Goal: Use online tool/utility: Utilize a website feature to perform a specific function

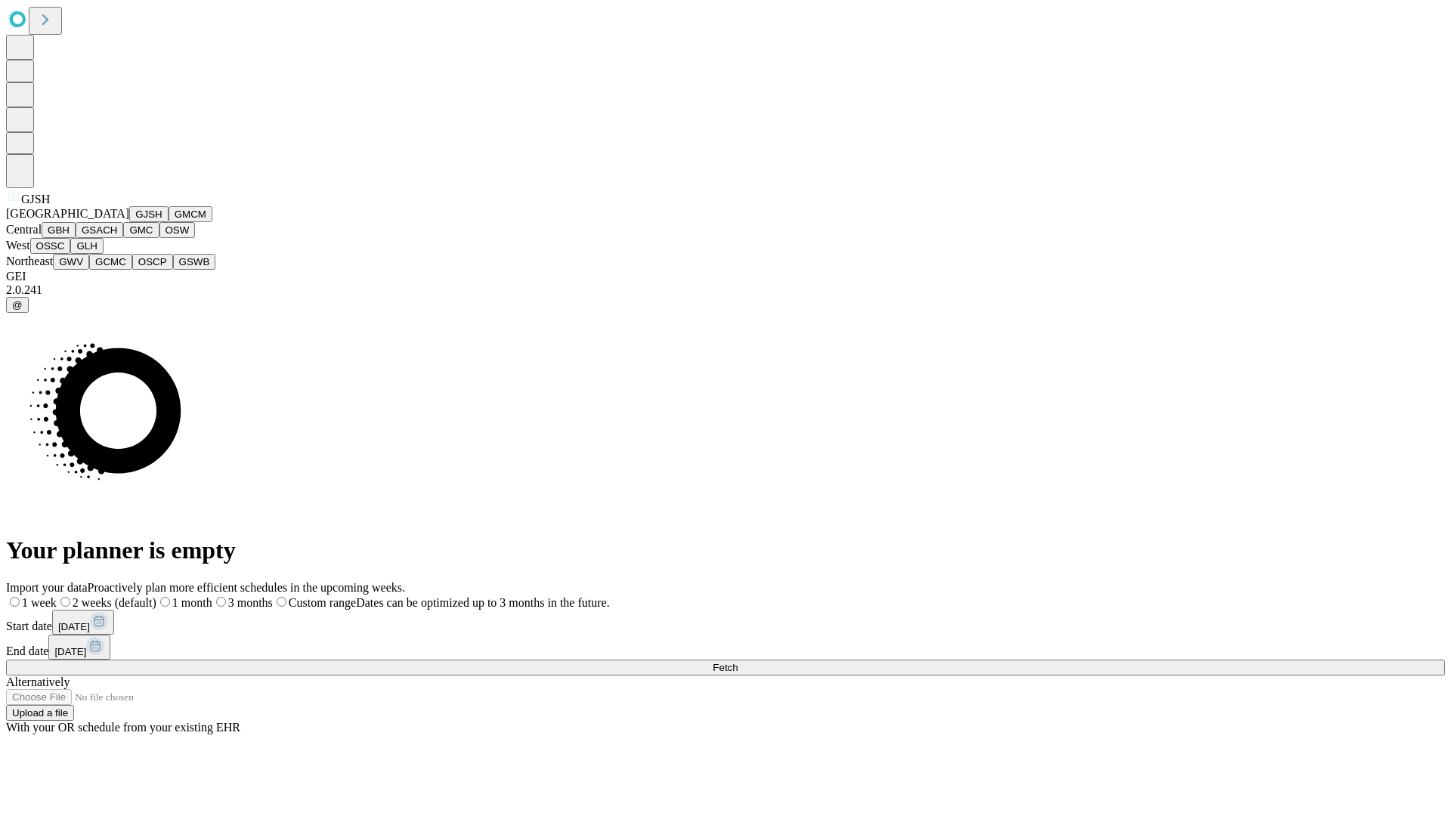
click at [129, 222] on button "GJSH" at bounding box center [148, 214] width 39 height 16
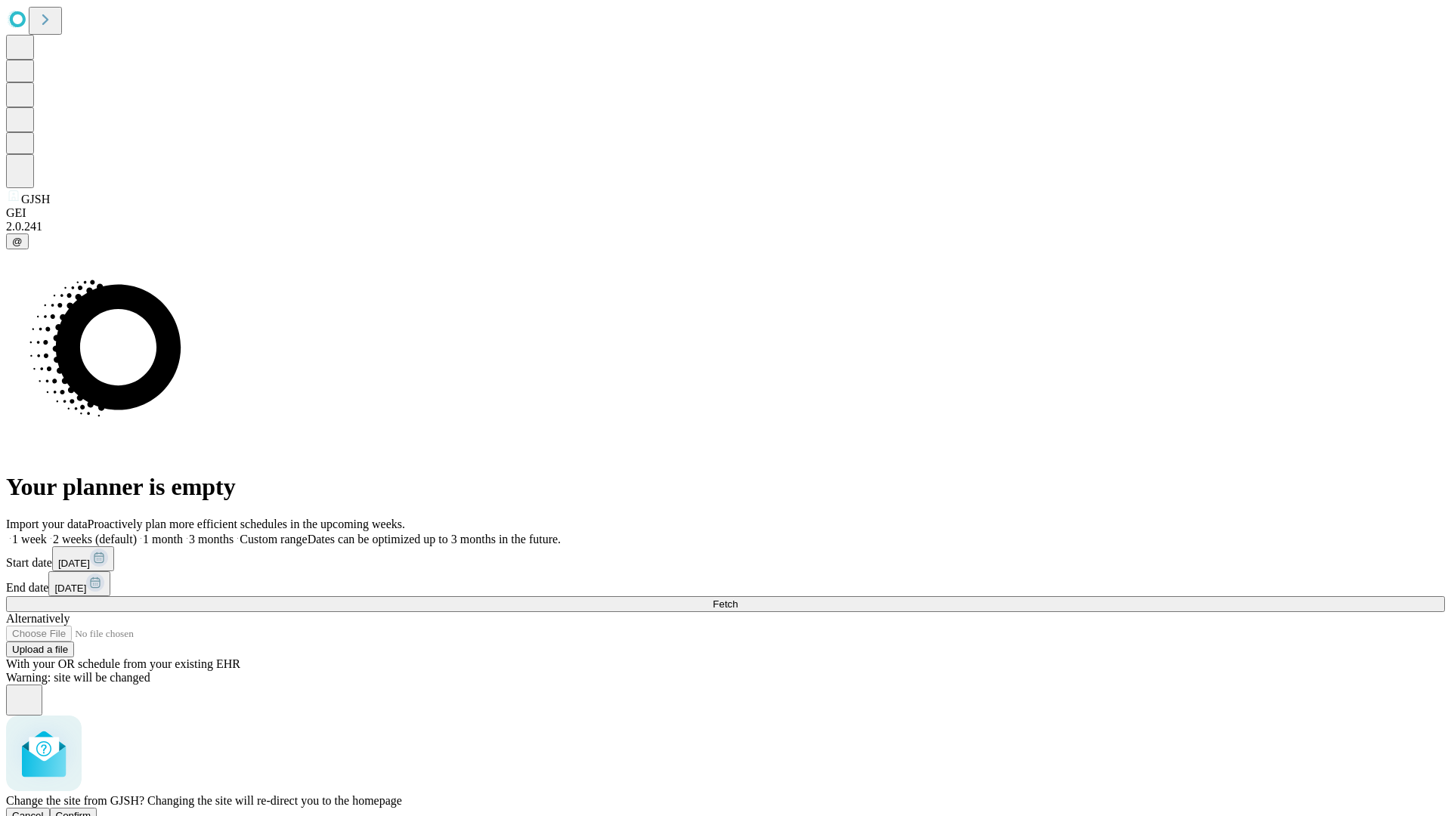
click at [91, 810] on span "Confirm" at bounding box center [74, 815] width 36 height 11
click at [47, 533] on label "1 week" at bounding box center [26, 539] width 41 height 13
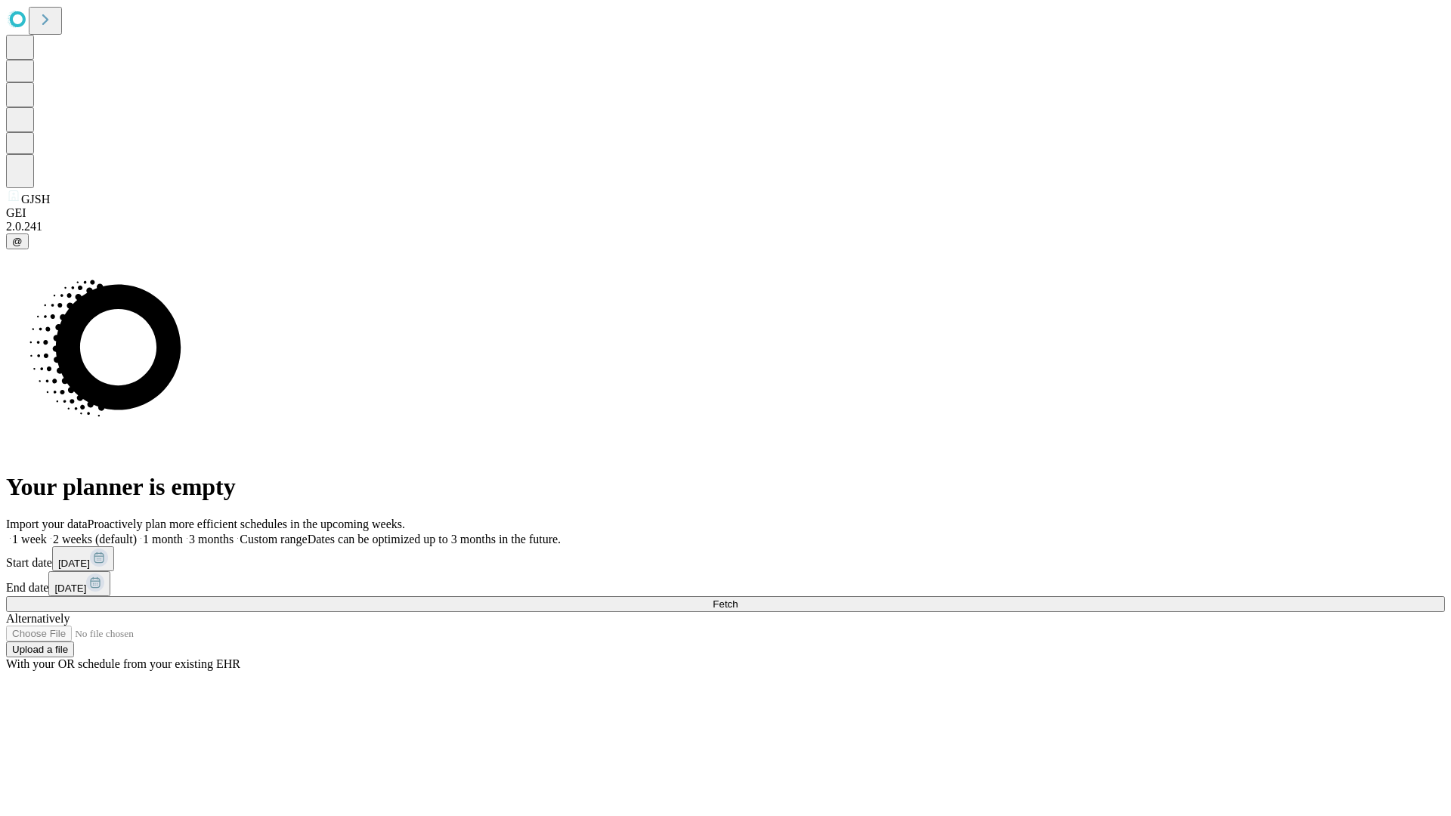
click at [738, 599] on span "Fetch" at bounding box center [725, 604] width 25 height 11
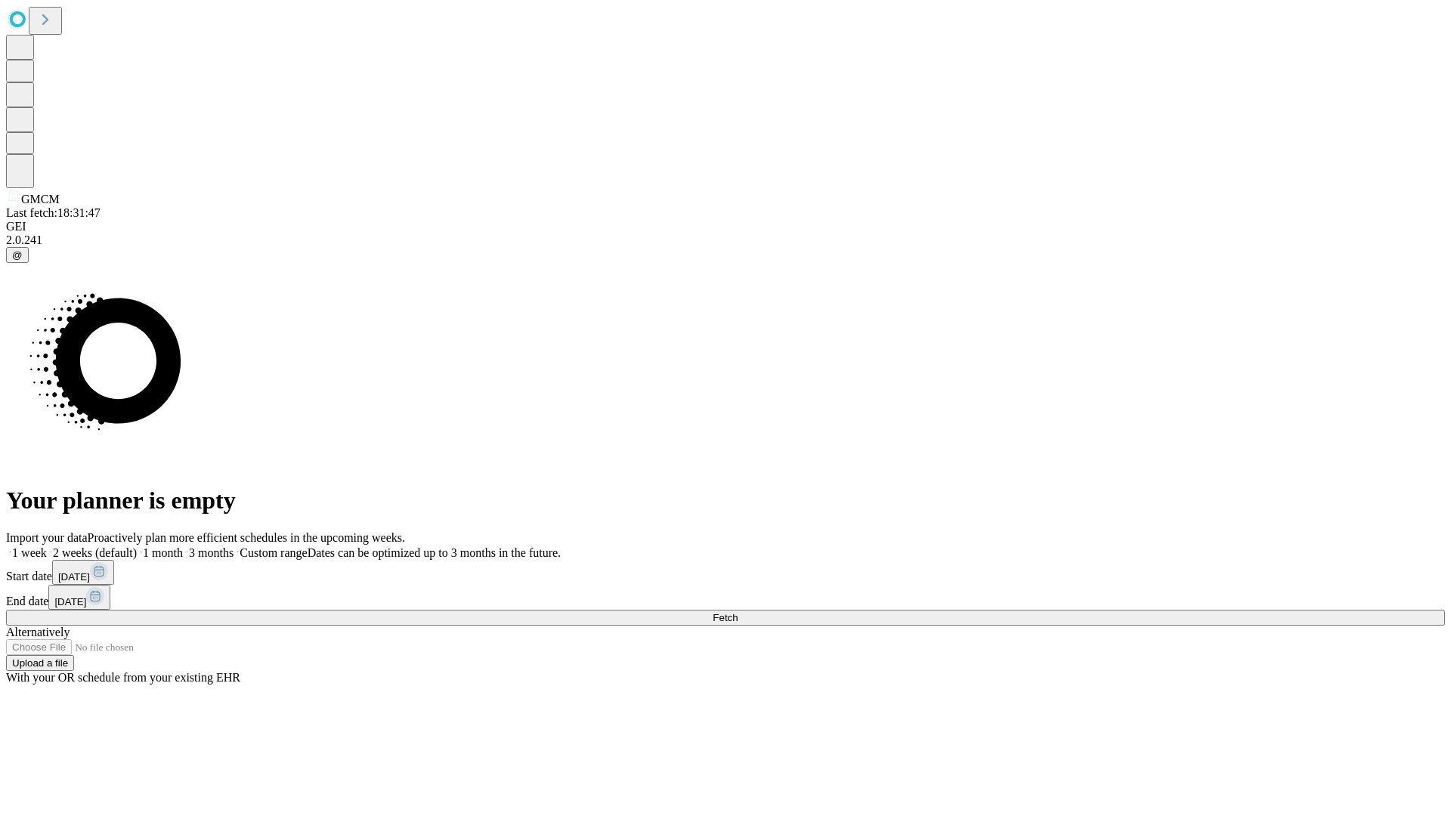
click at [47, 546] on label "1 week" at bounding box center [26, 552] width 41 height 13
click at [738, 612] on span "Fetch" at bounding box center [725, 617] width 25 height 11
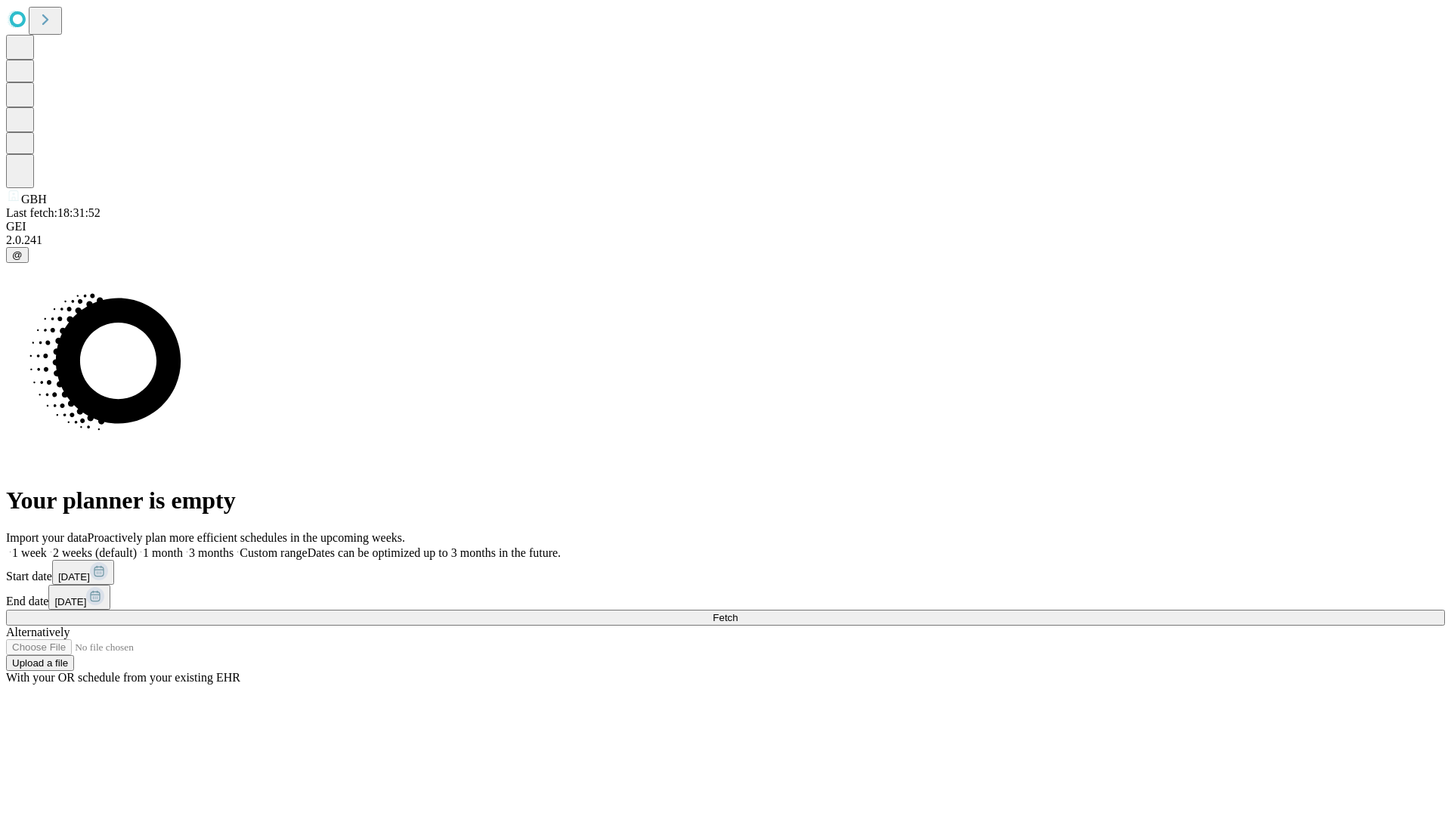
click at [47, 546] on label "1 week" at bounding box center [26, 552] width 41 height 13
click at [738, 612] on span "Fetch" at bounding box center [725, 617] width 25 height 11
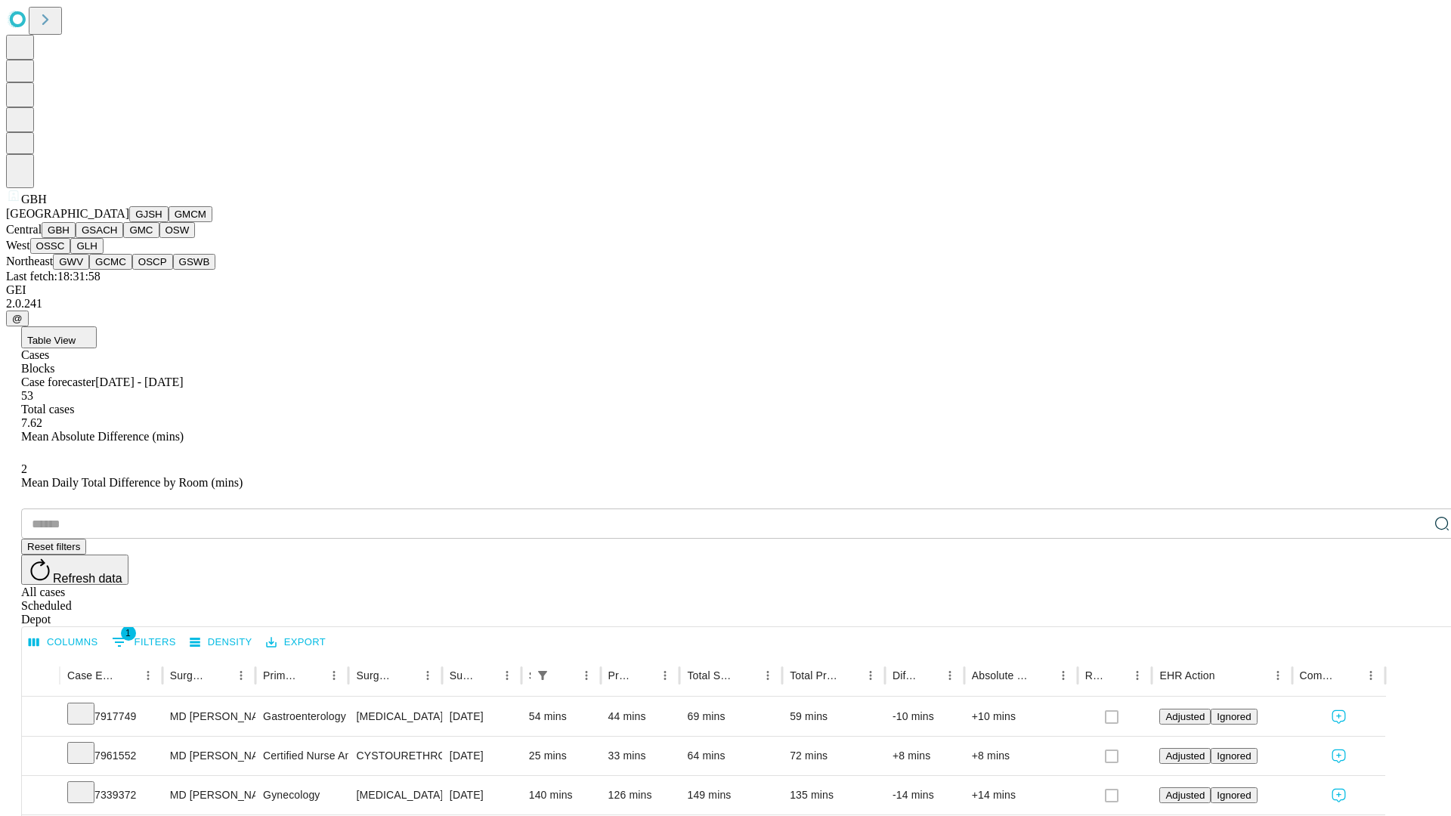
click at [117, 238] on button "GSACH" at bounding box center [100, 230] width 48 height 16
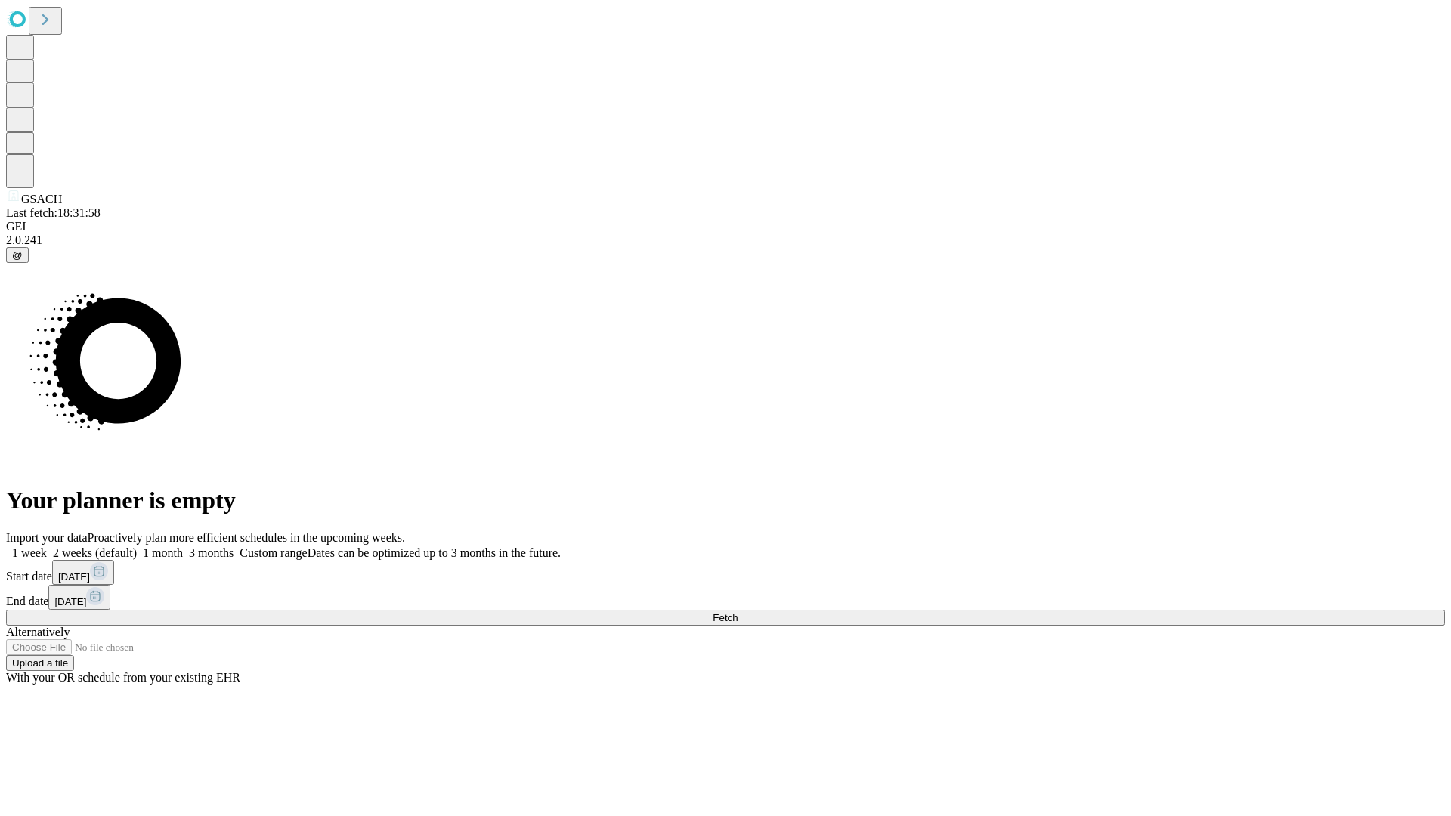
click at [47, 546] on label "1 week" at bounding box center [26, 552] width 41 height 13
click at [738, 612] on span "Fetch" at bounding box center [725, 617] width 25 height 11
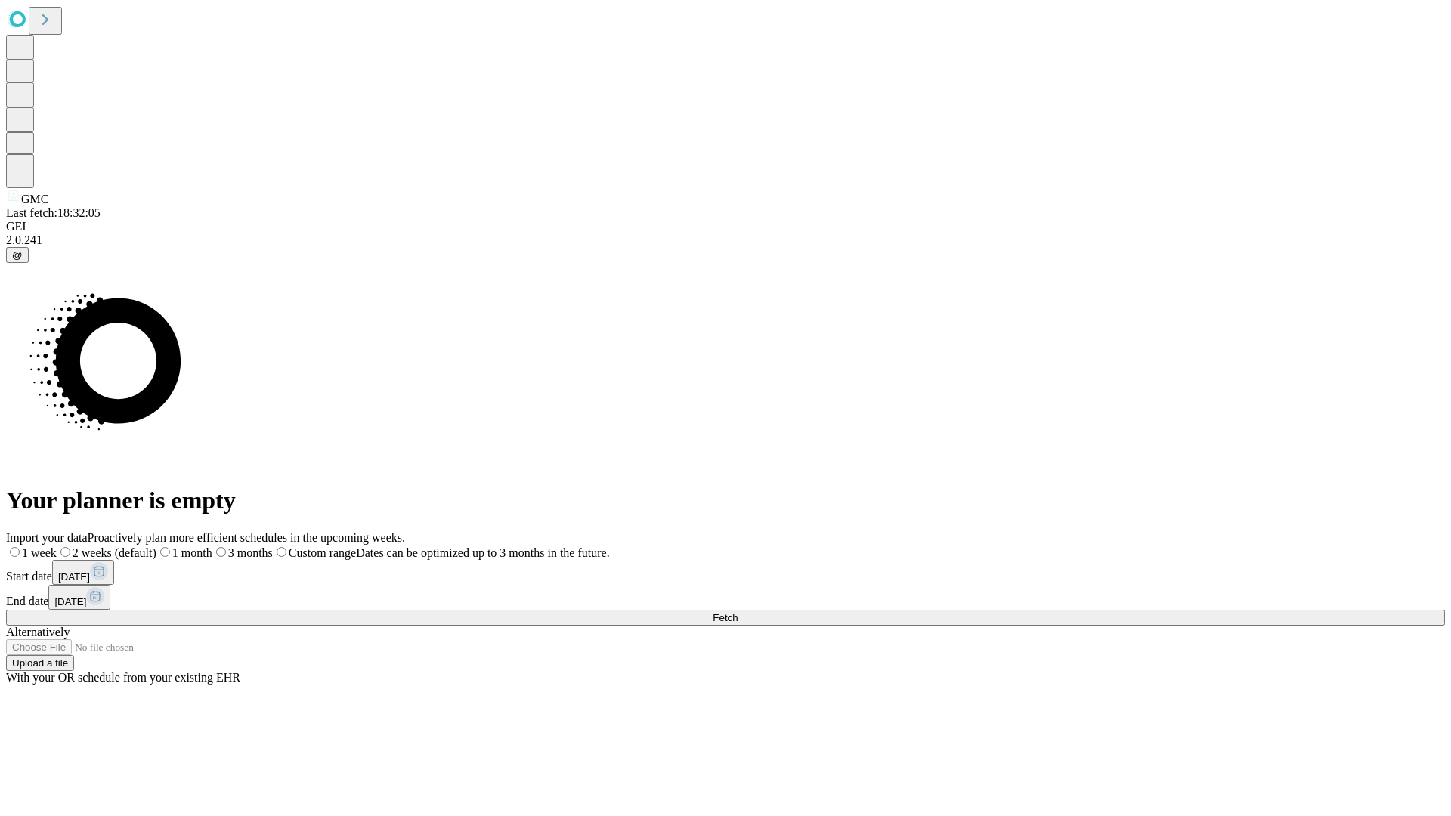
click at [57, 546] on label "1 week" at bounding box center [31, 552] width 51 height 13
click at [738, 612] on span "Fetch" at bounding box center [725, 617] width 25 height 11
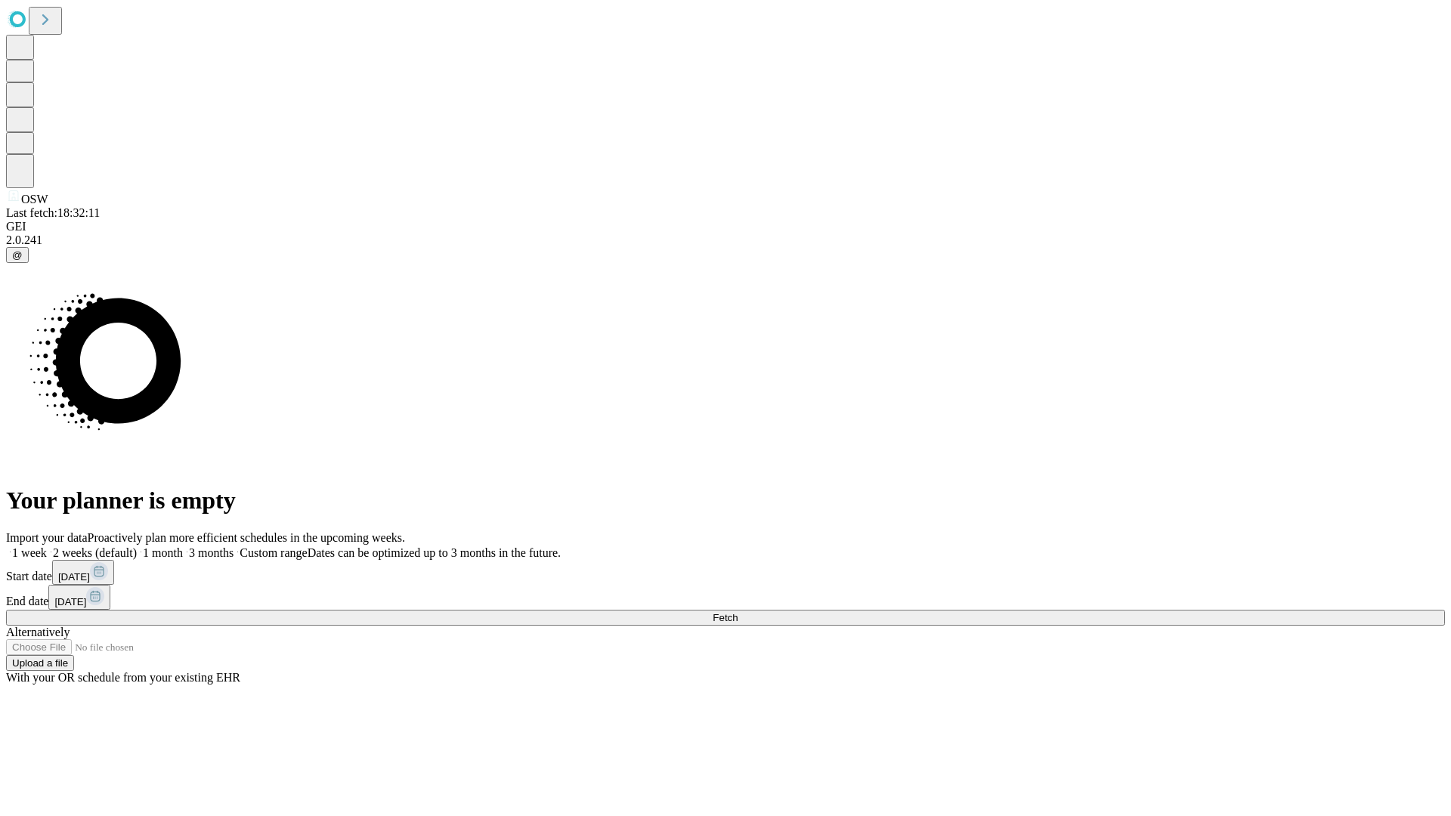
click at [47, 546] on label "1 week" at bounding box center [26, 552] width 41 height 13
click at [738, 612] on span "Fetch" at bounding box center [725, 617] width 25 height 11
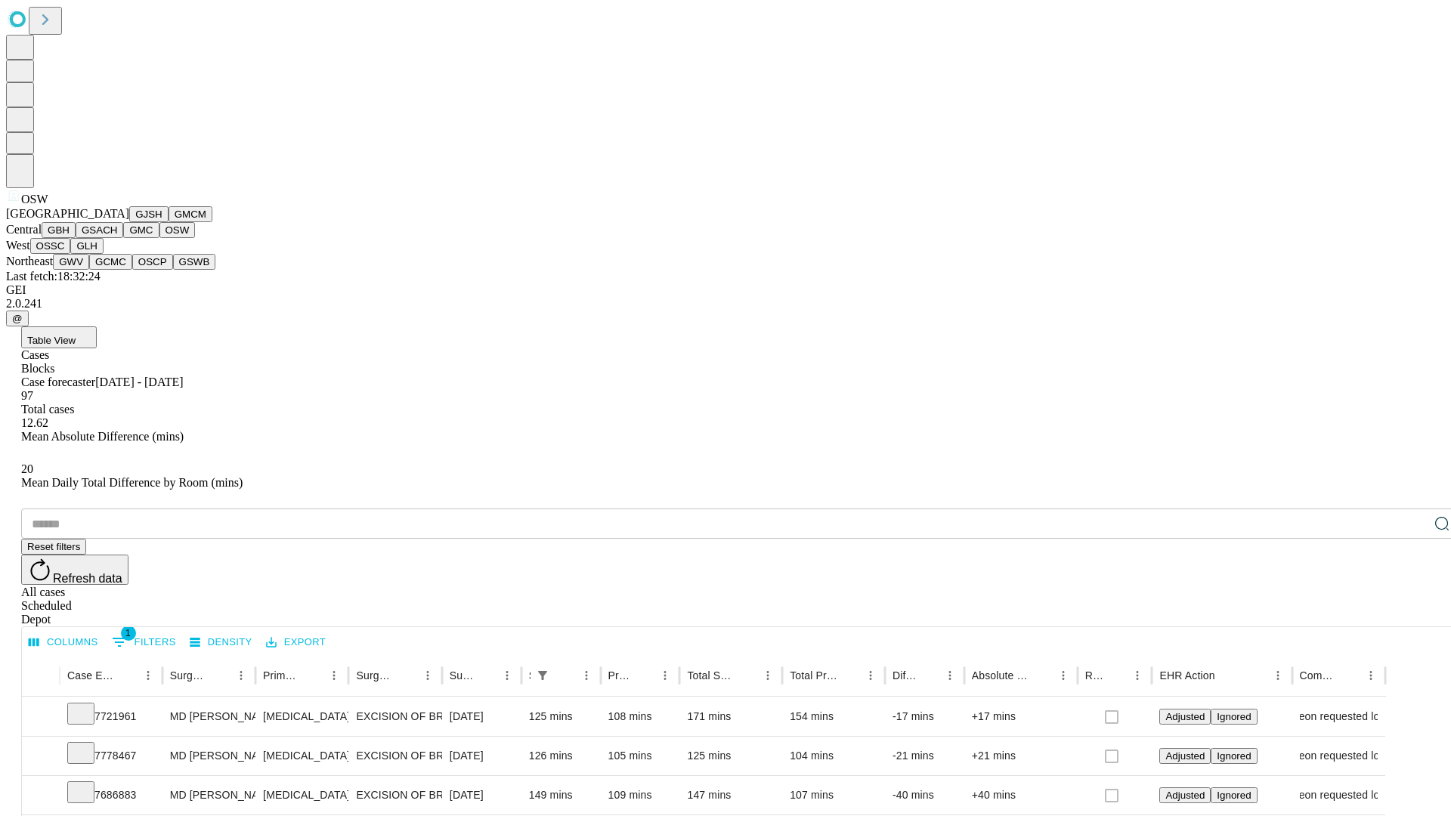
click at [71, 254] on button "OSSC" at bounding box center [50, 246] width 41 height 16
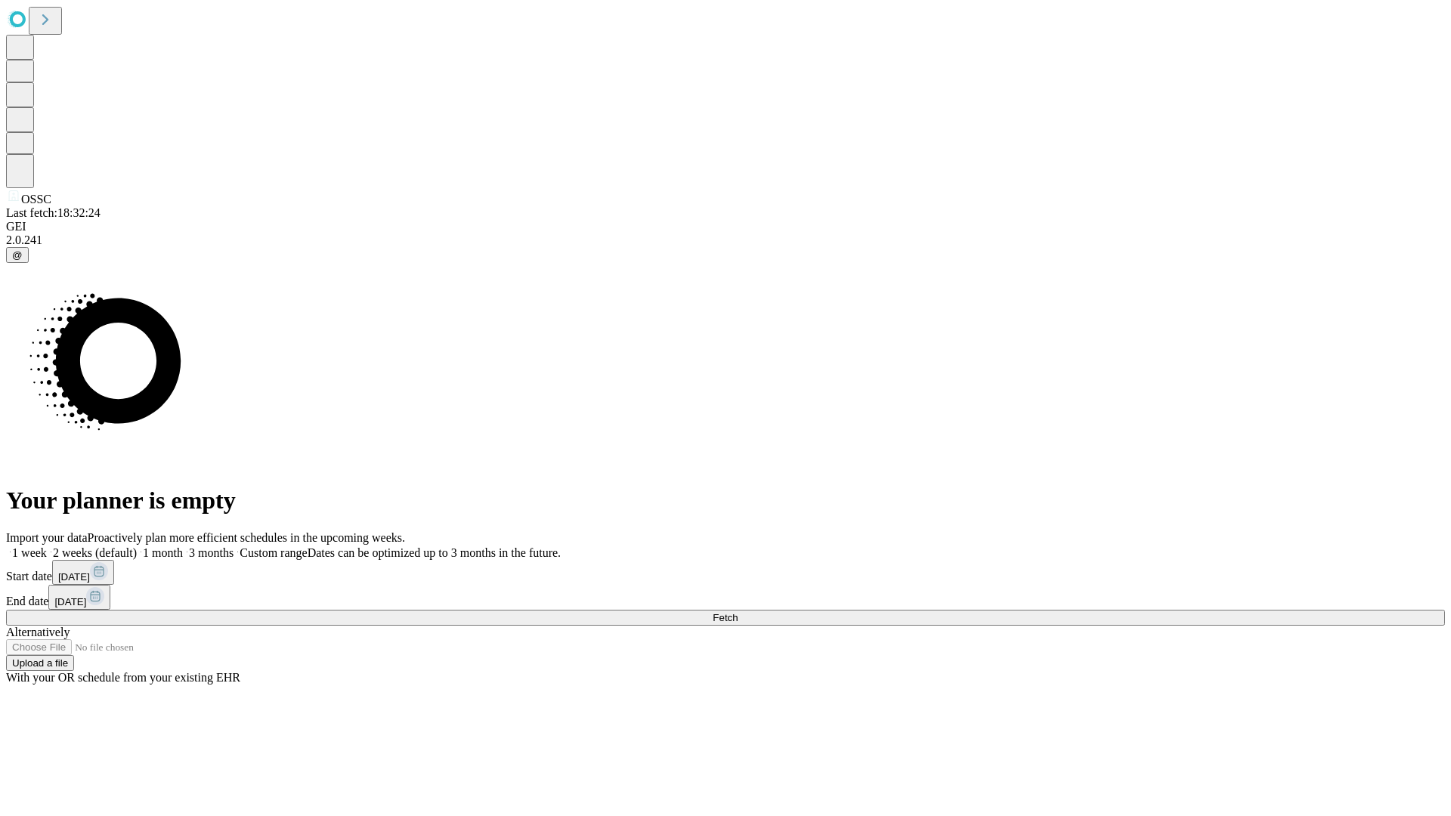
click at [47, 546] on label "1 week" at bounding box center [26, 552] width 41 height 13
click at [738, 612] on span "Fetch" at bounding box center [725, 617] width 25 height 11
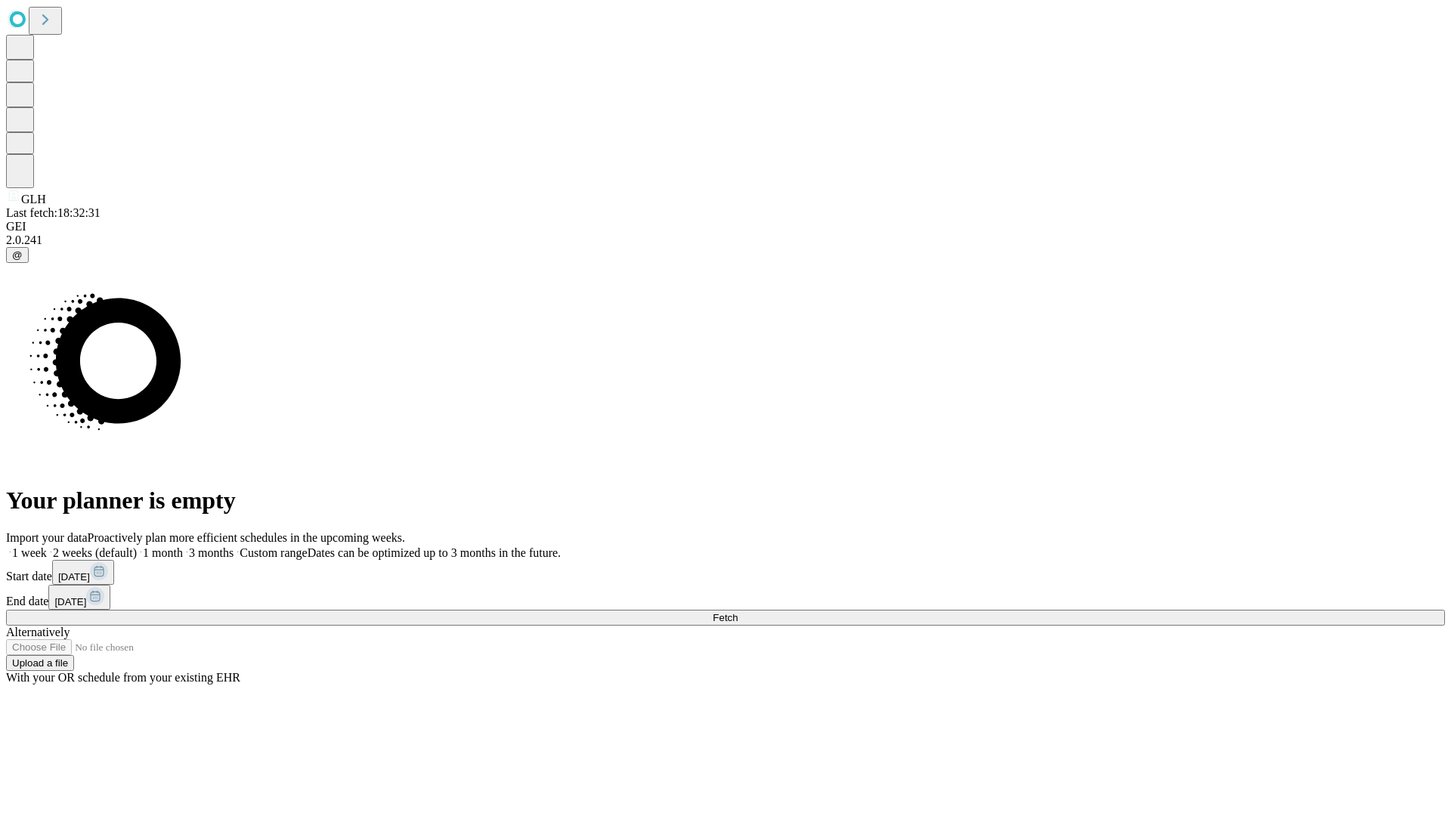
click at [47, 546] on label "1 week" at bounding box center [26, 552] width 41 height 13
click at [738, 612] on span "Fetch" at bounding box center [725, 617] width 25 height 11
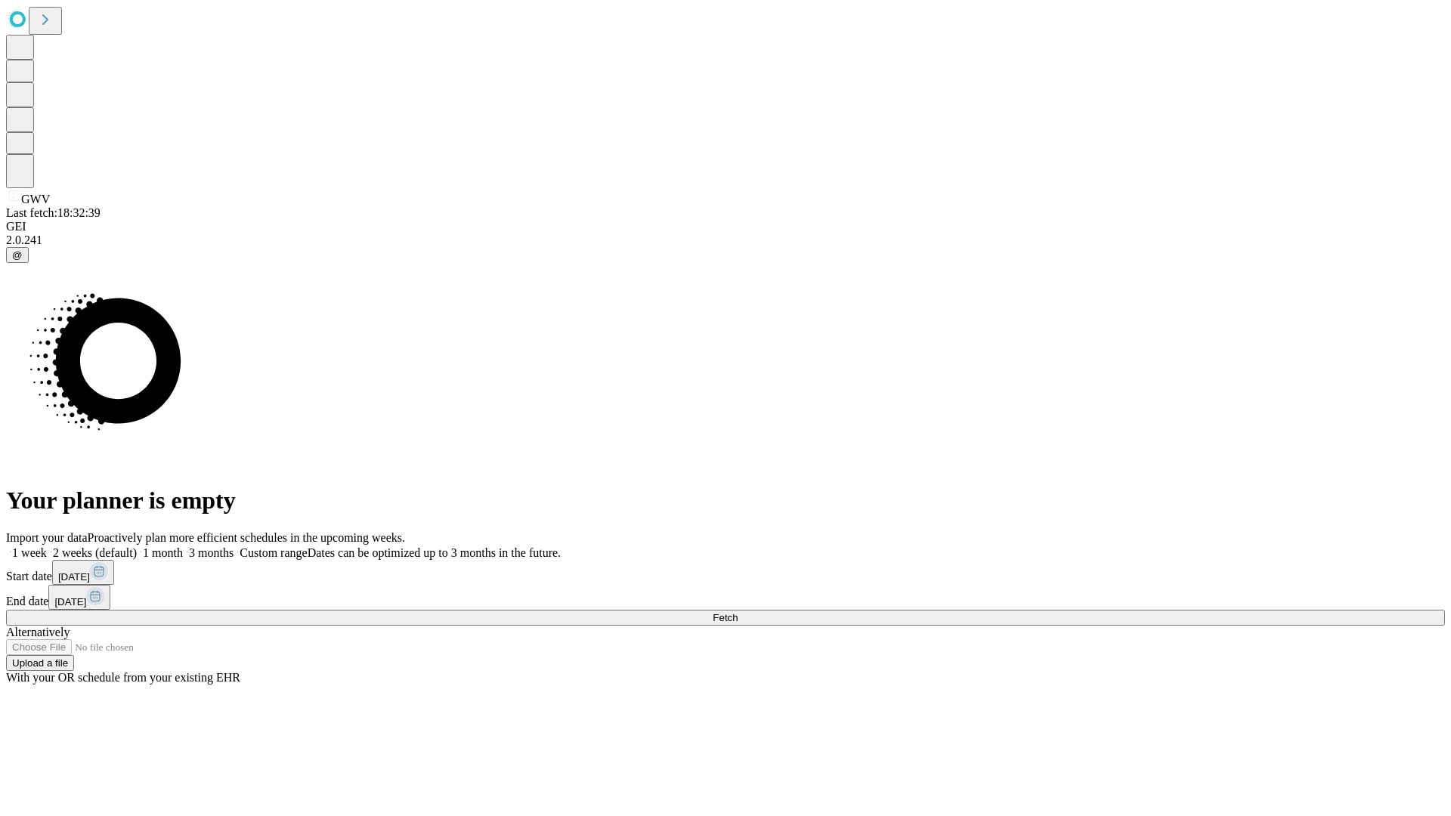
click at [47, 546] on label "1 week" at bounding box center [26, 552] width 41 height 13
click at [738, 612] on span "Fetch" at bounding box center [725, 617] width 25 height 11
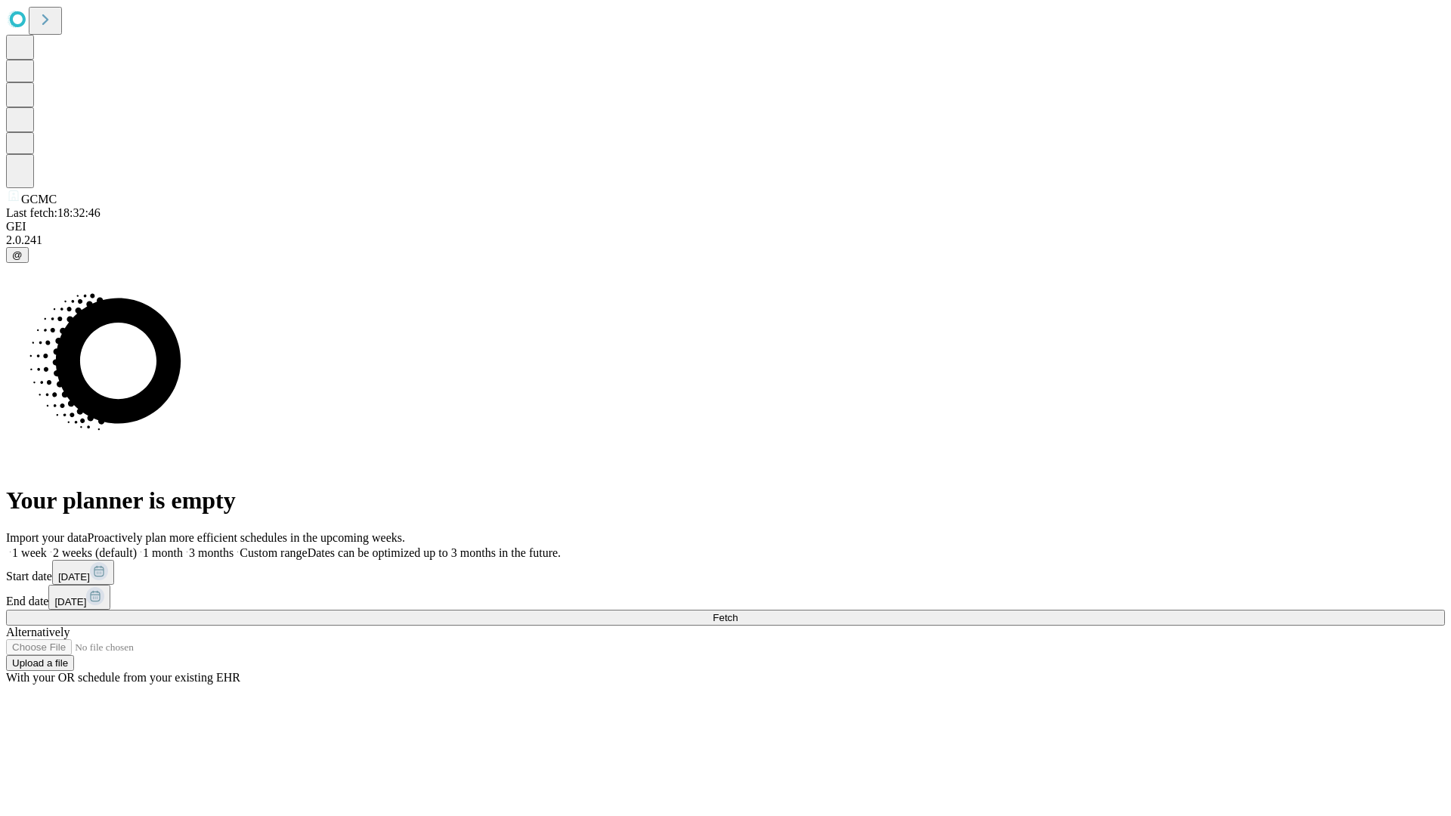
click at [47, 546] on label "1 week" at bounding box center [26, 552] width 41 height 13
click at [738, 612] on span "Fetch" at bounding box center [725, 617] width 25 height 11
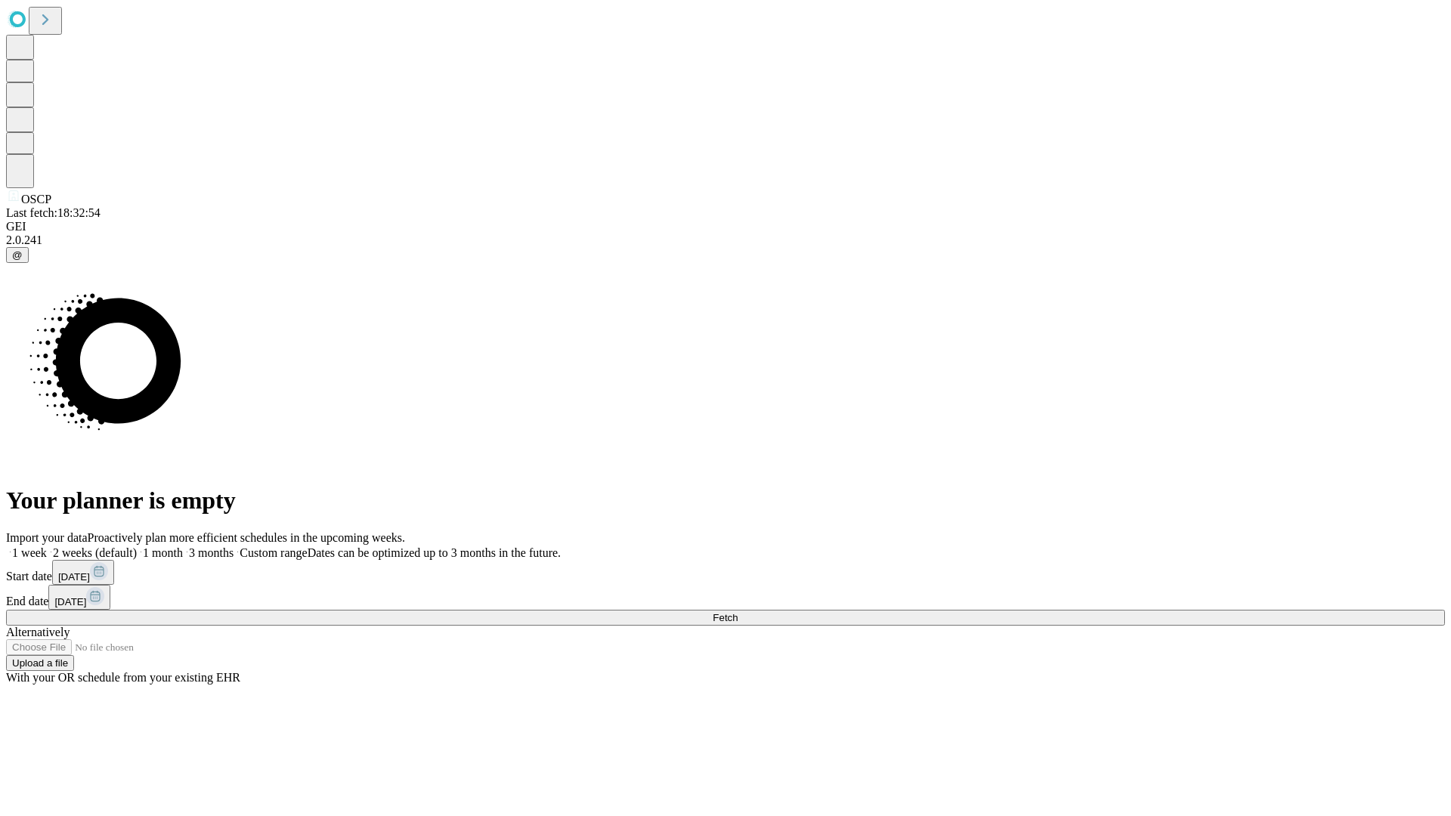
click at [47, 546] on label "1 week" at bounding box center [26, 552] width 41 height 13
click at [738, 612] on span "Fetch" at bounding box center [725, 617] width 25 height 11
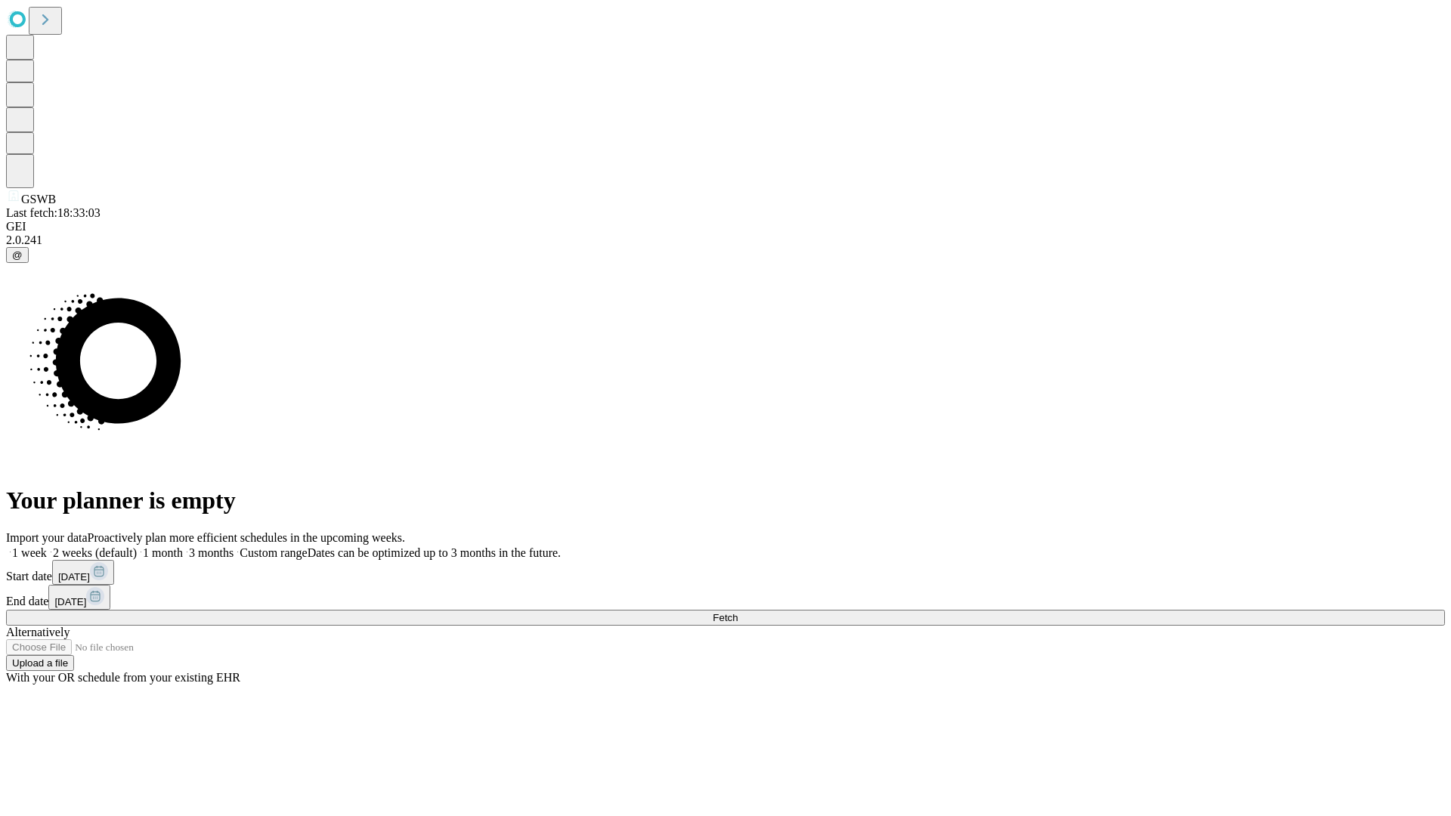
click at [47, 546] on label "1 week" at bounding box center [26, 552] width 41 height 13
click at [738, 612] on span "Fetch" at bounding box center [725, 617] width 25 height 11
